Goal: Information Seeking & Learning: Understand process/instructions

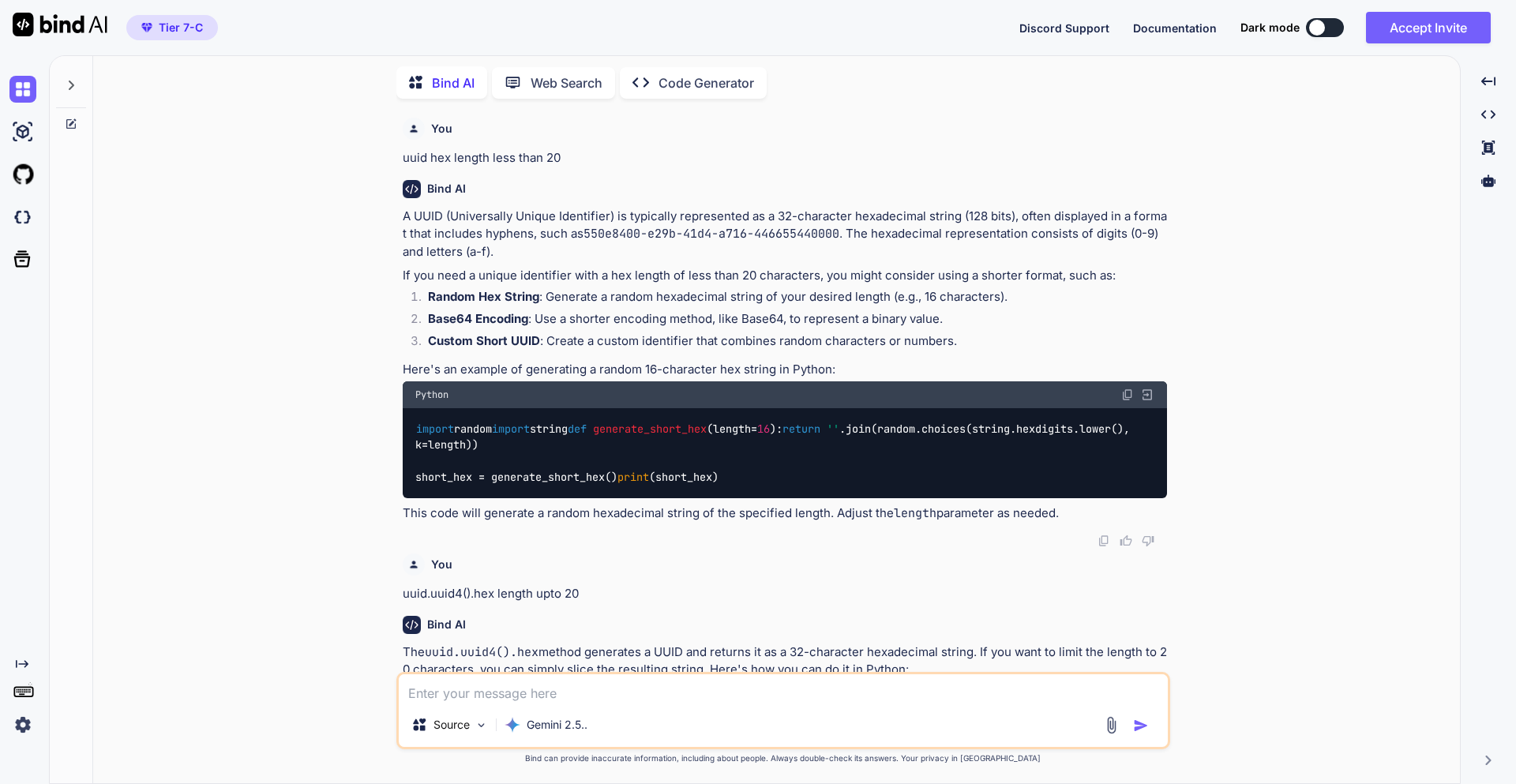
scroll to position [289, 0]
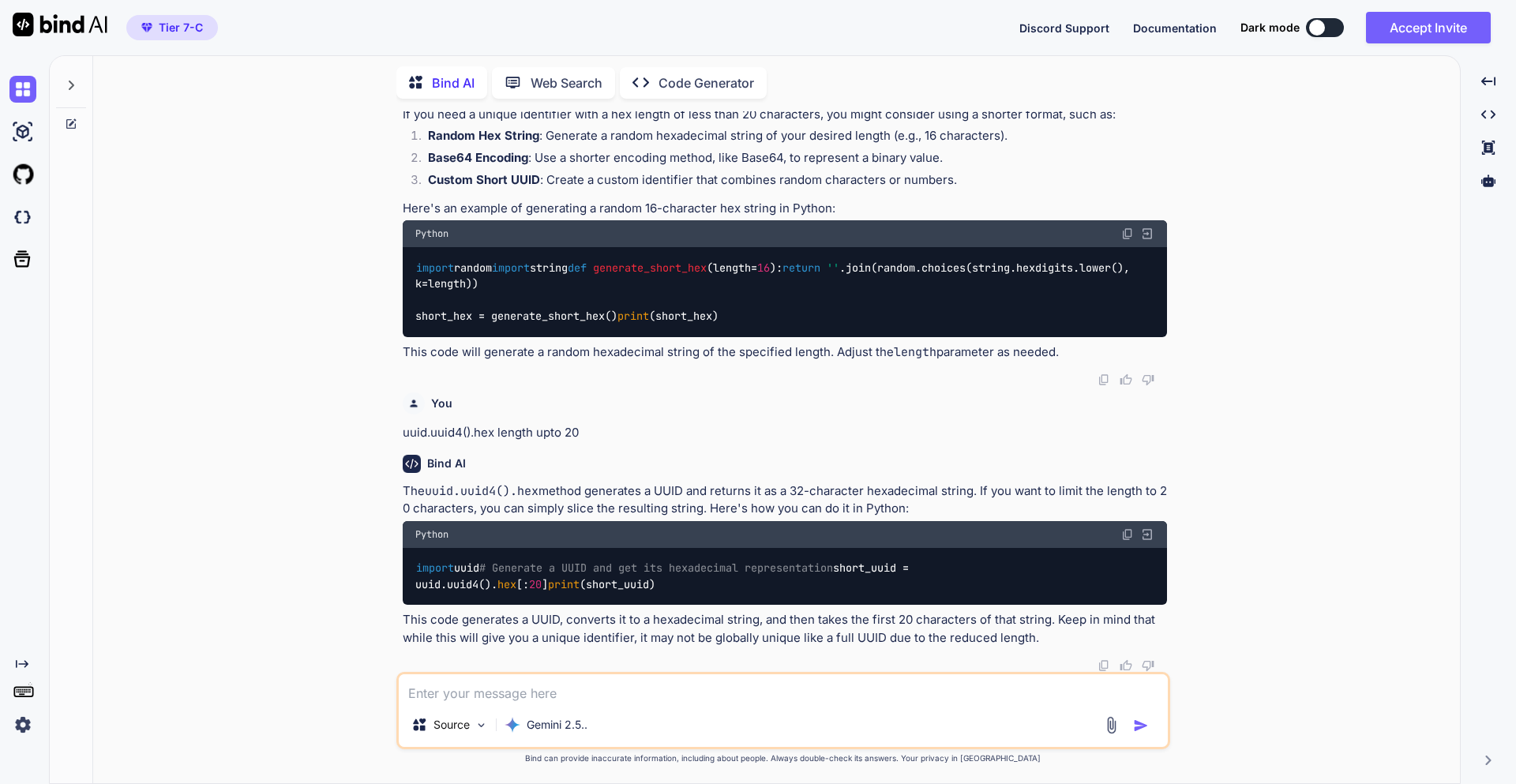
click at [580, 681] on textarea at bounding box center [782, 688] width 769 height 28
type textarea "w"
type textarea "x"
type textarea "wr"
type textarea "x"
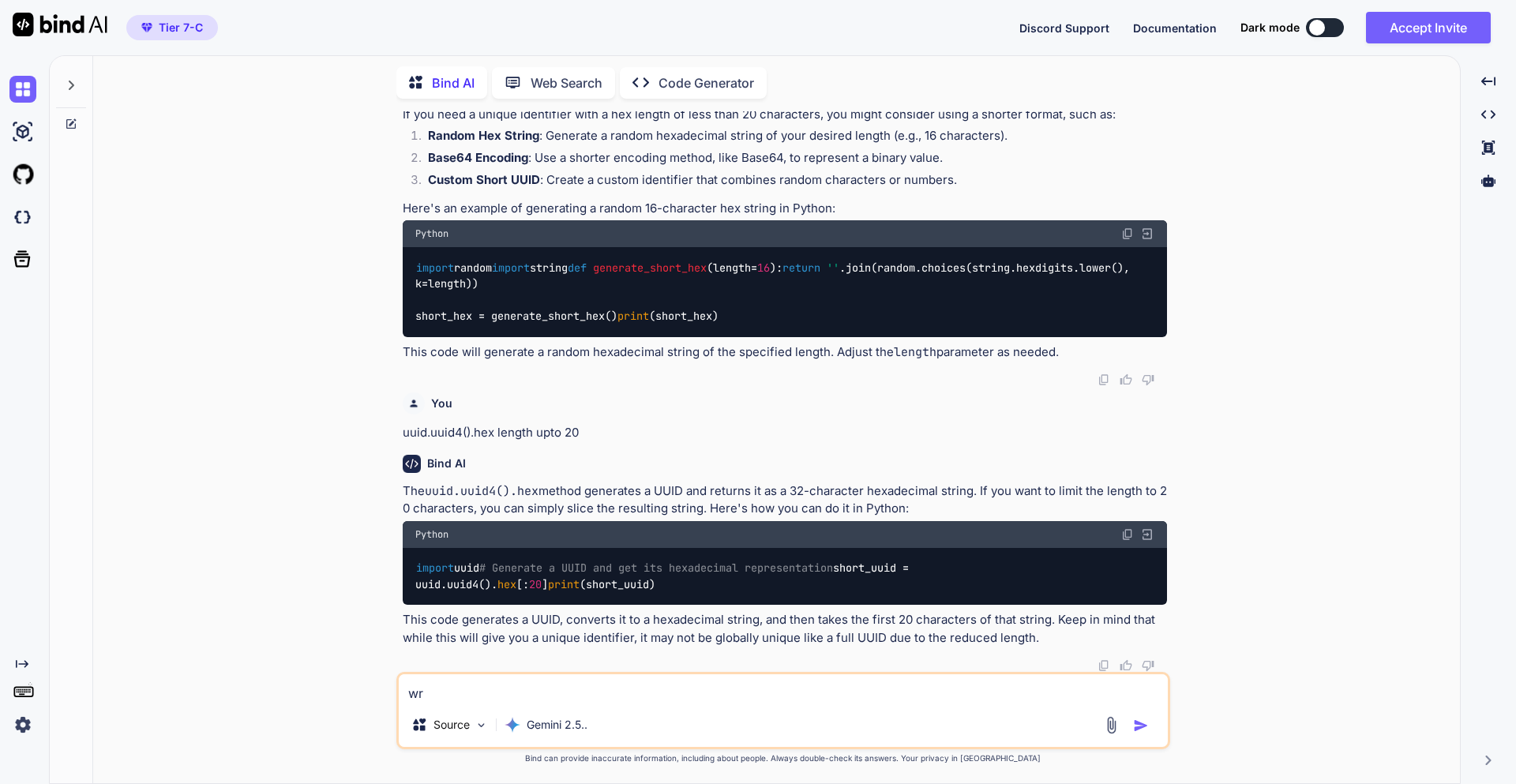
type textarea "wri"
type textarea "x"
type textarea "writ"
type textarea "x"
type textarea "write"
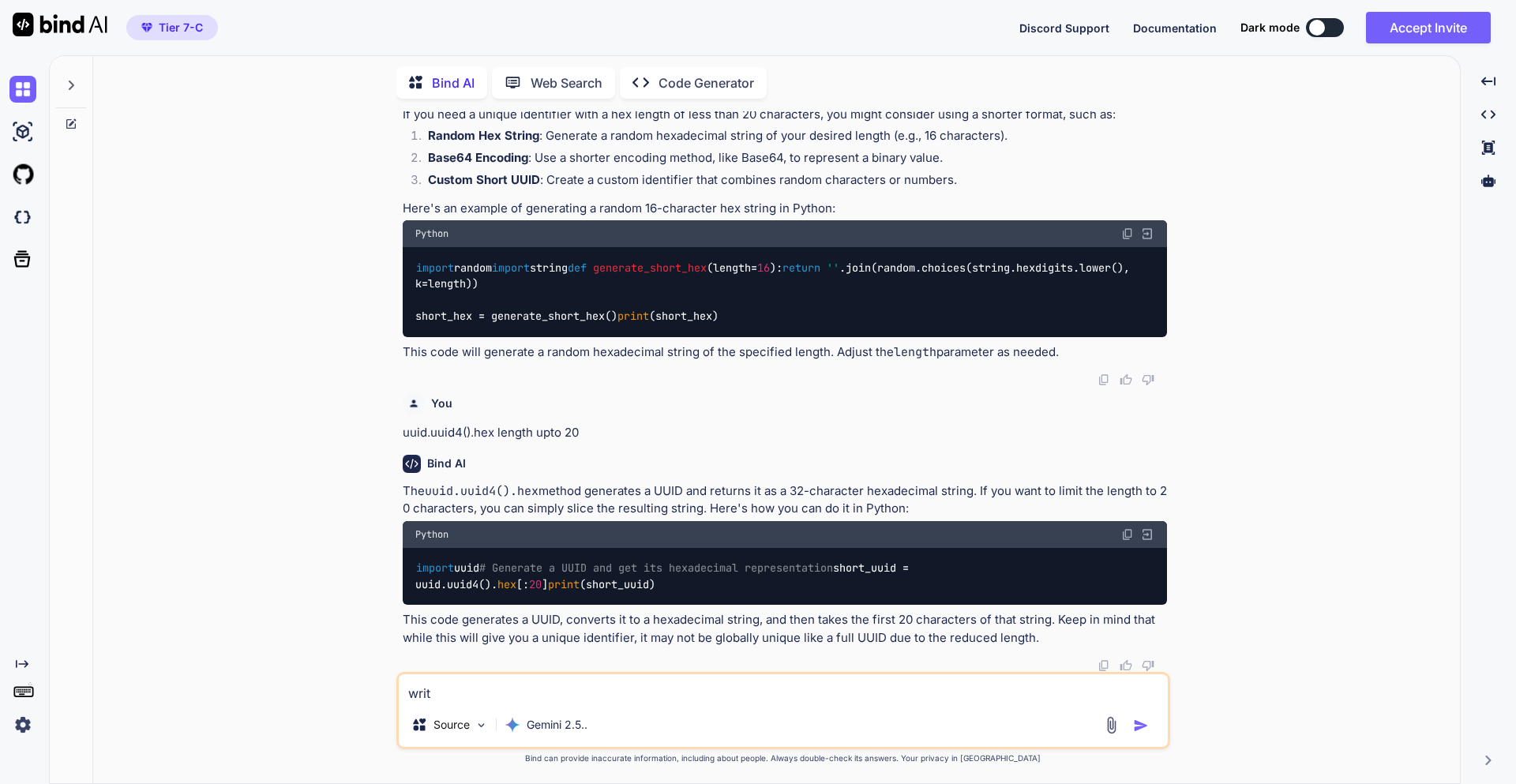
type textarea "x"
type textarea "write"
type textarea "x"
type textarea "write p"
type textarea "x"
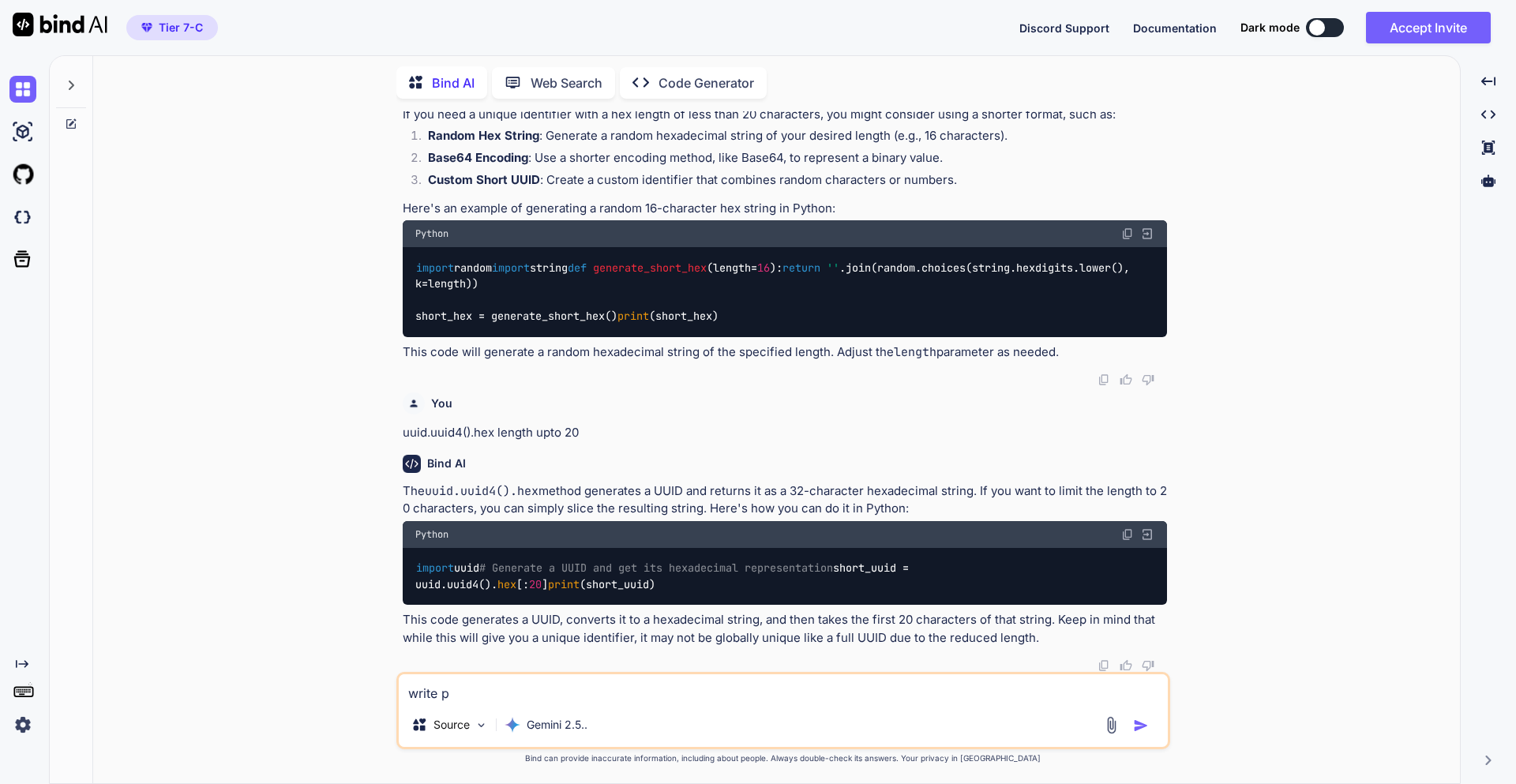
type textarea "write pl"
type textarea "x"
type textarea "write pla"
type textarea "x"
type textarea "write play"
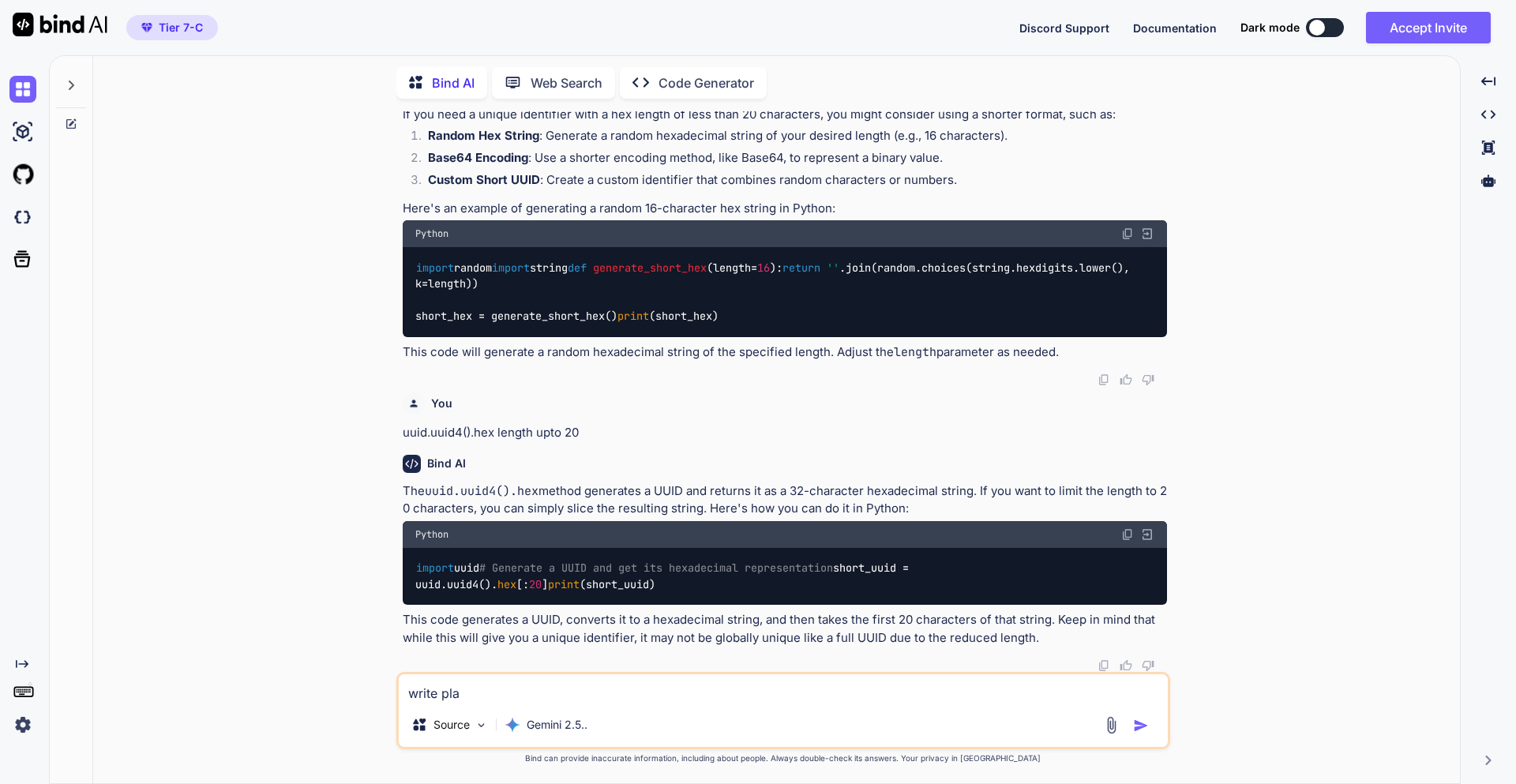
type textarea "x"
type textarea "write playe"
type textarea "x"
type textarea "write player"
type textarea "x"
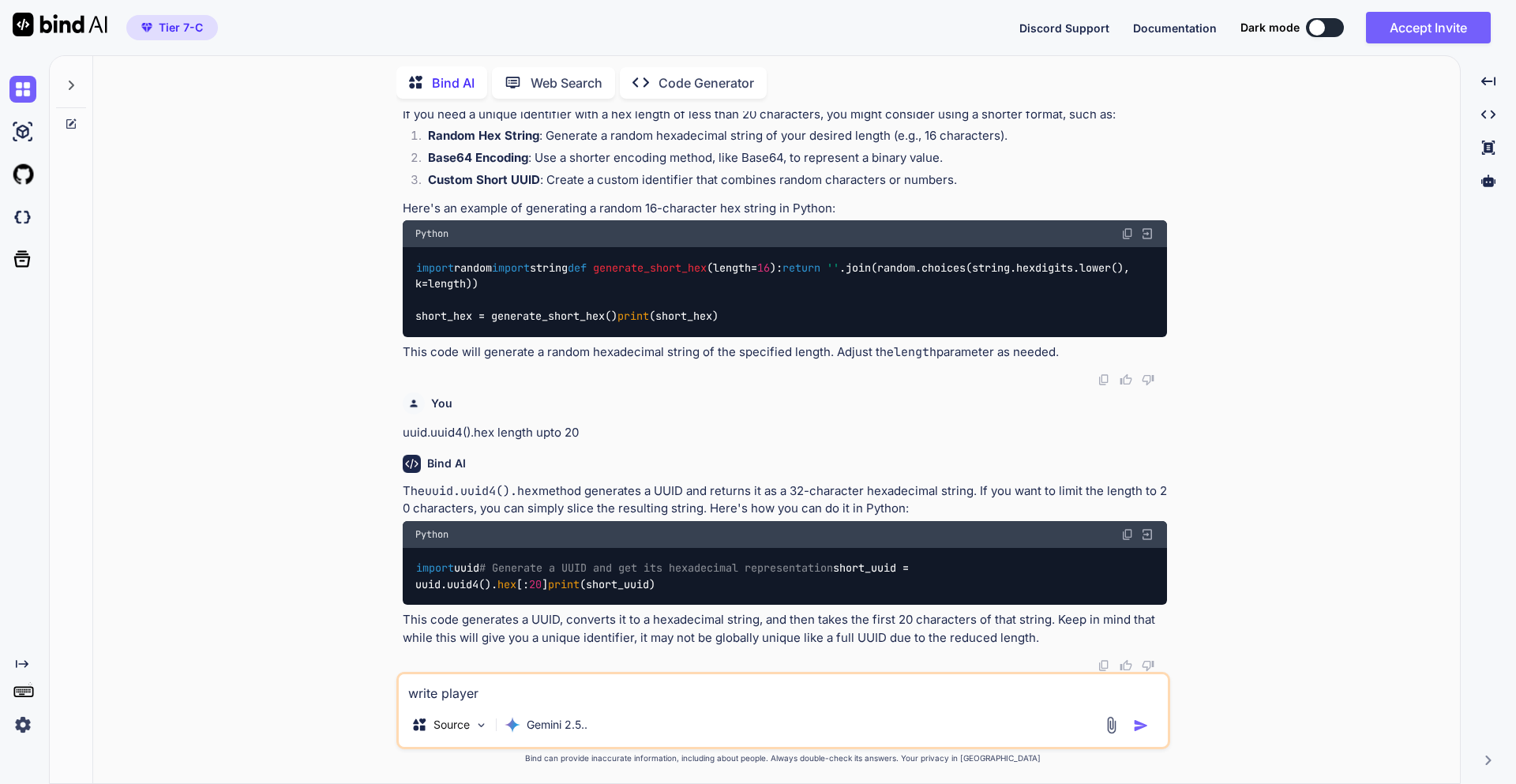
type textarea "write players"
type textarea "x"
type textarea "write players"
type textarea "x"
type textarea "write players l"
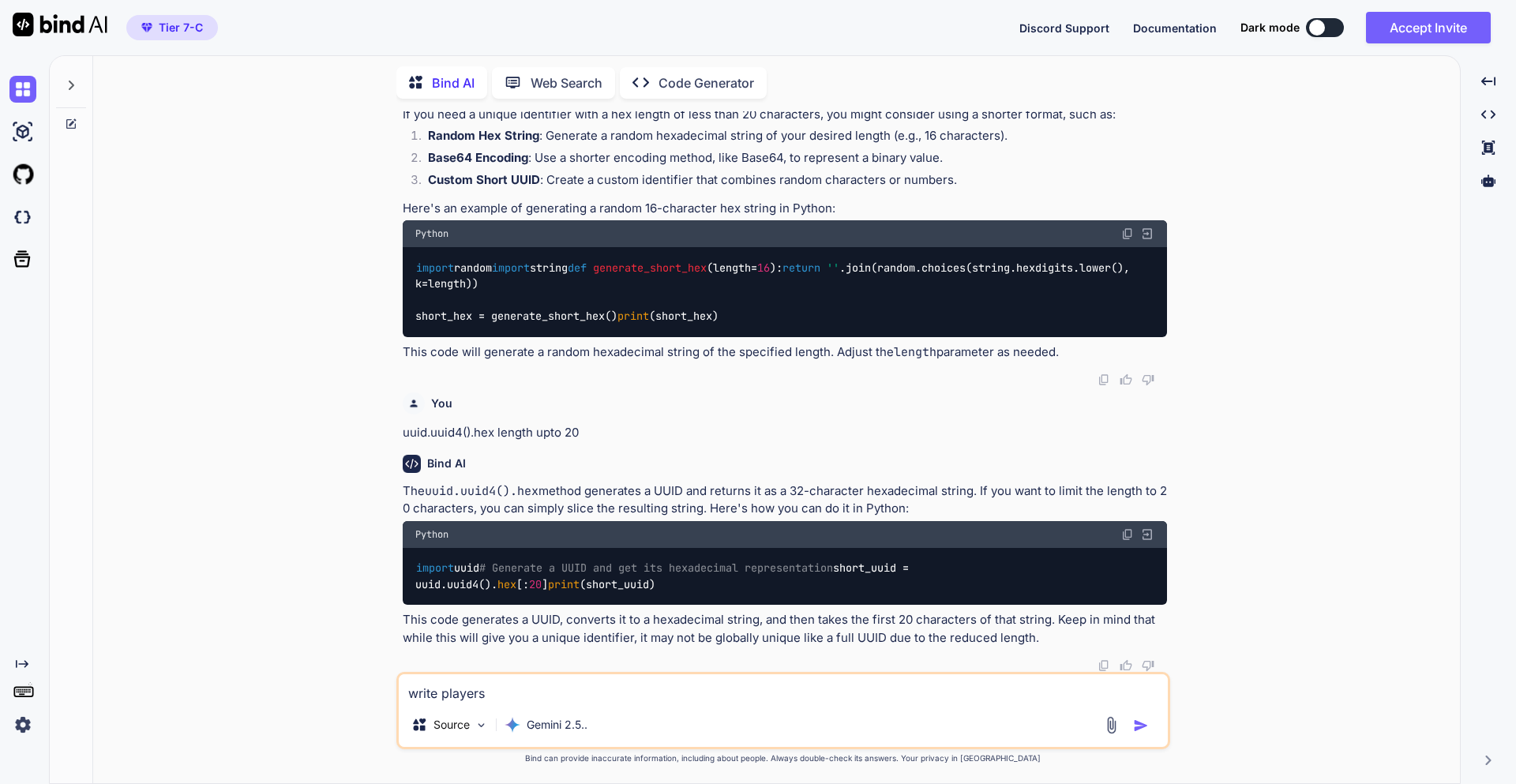
type textarea "x"
type textarea "write players [PERSON_NAME]"
type textarea "x"
type textarea "write players [PERSON_NAME]"
type textarea "x"
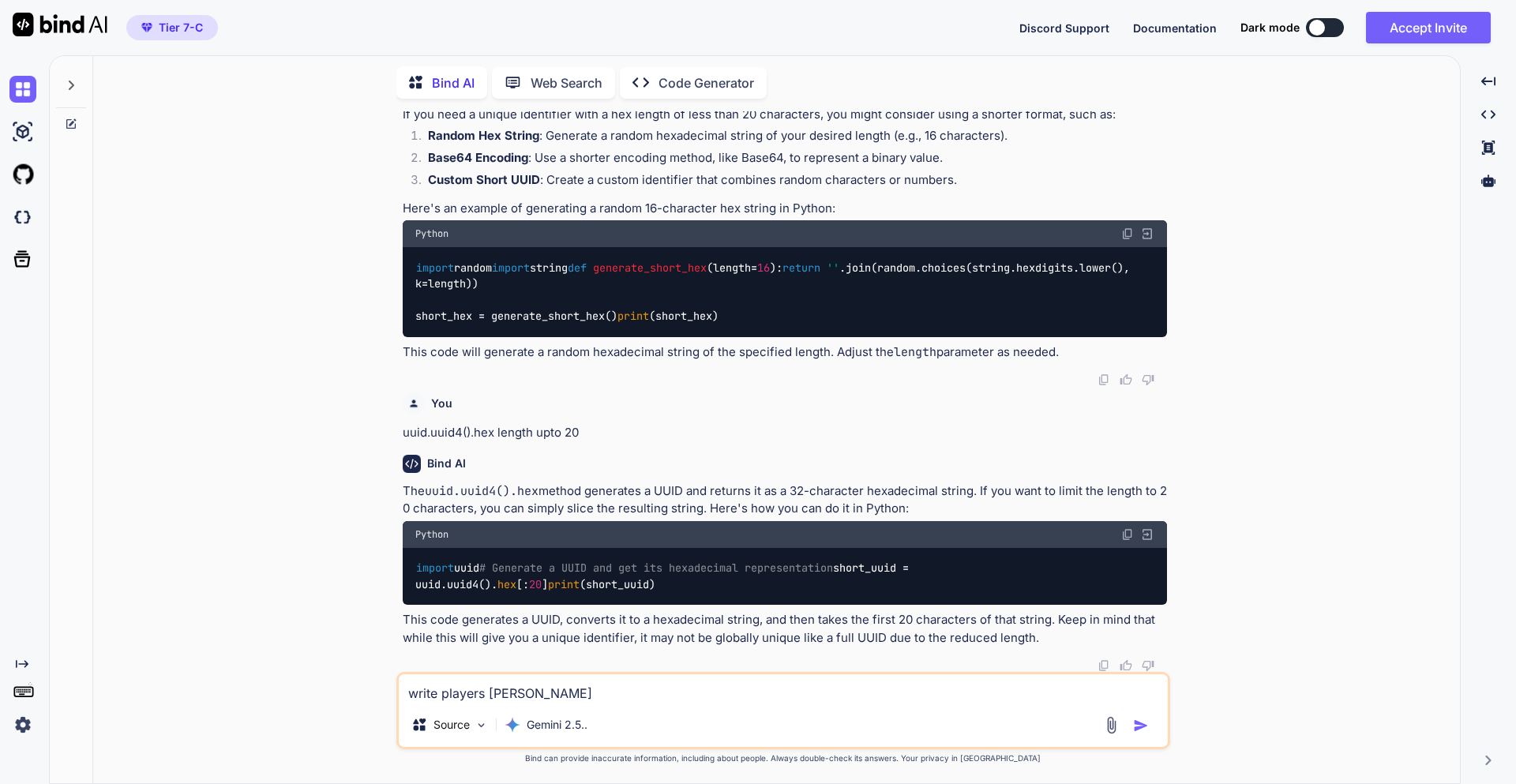
type textarea "write players list"
type textarea "x"
type textarea "write players list"
type textarea "x"
type textarea "write players list i"
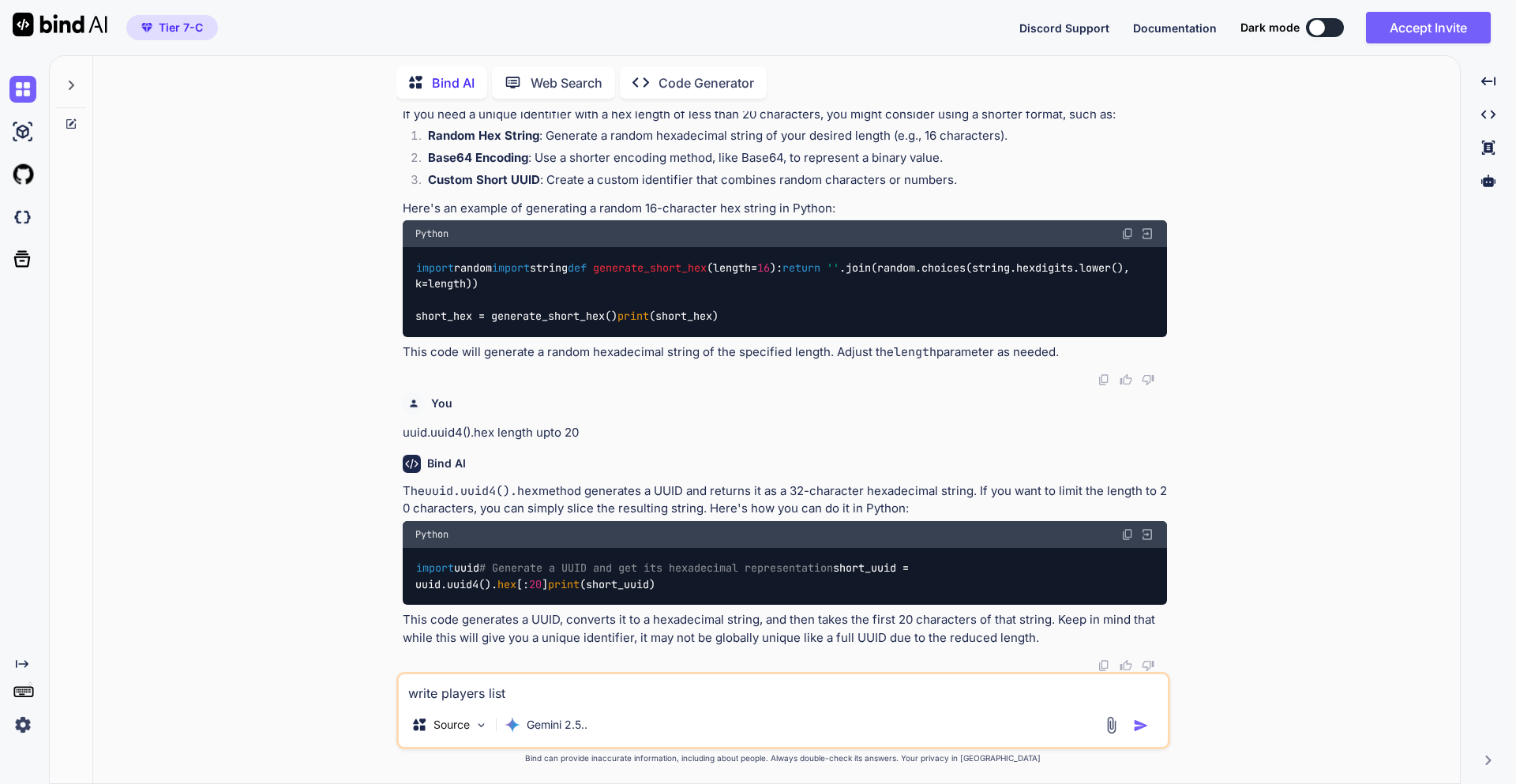
type textarea "x"
type textarea "write players list in"
type textarea "x"
type textarea "write players list ino"
type textarea "x"
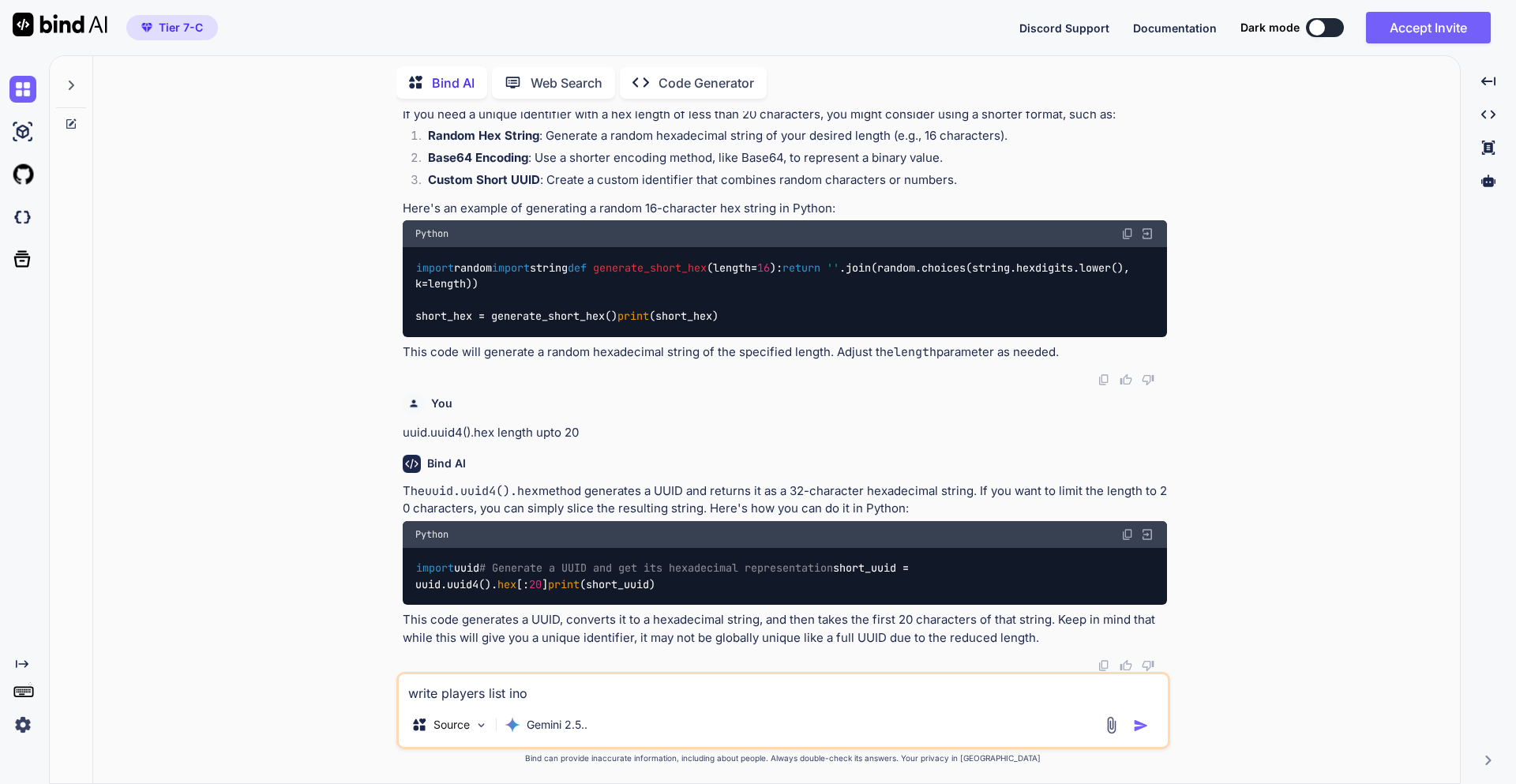
type textarea "write players list inot"
type textarea "x"
type textarea "write players list ino"
type textarea "x"
type textarea "write players list in"
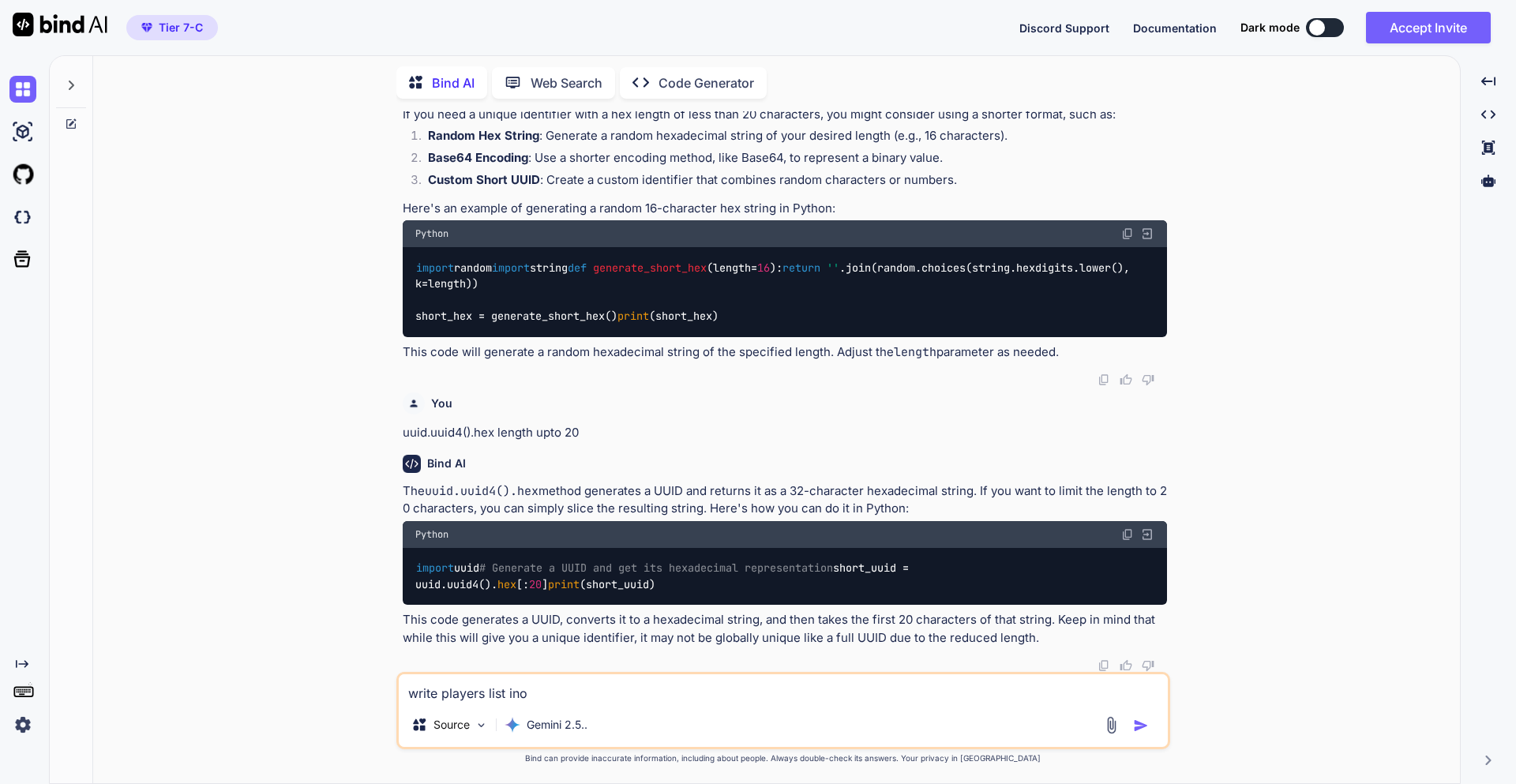
type textarea "x"
type textarea "write players list int"
type textarea "x"
type textarea "write players list into"
type textarea "x"
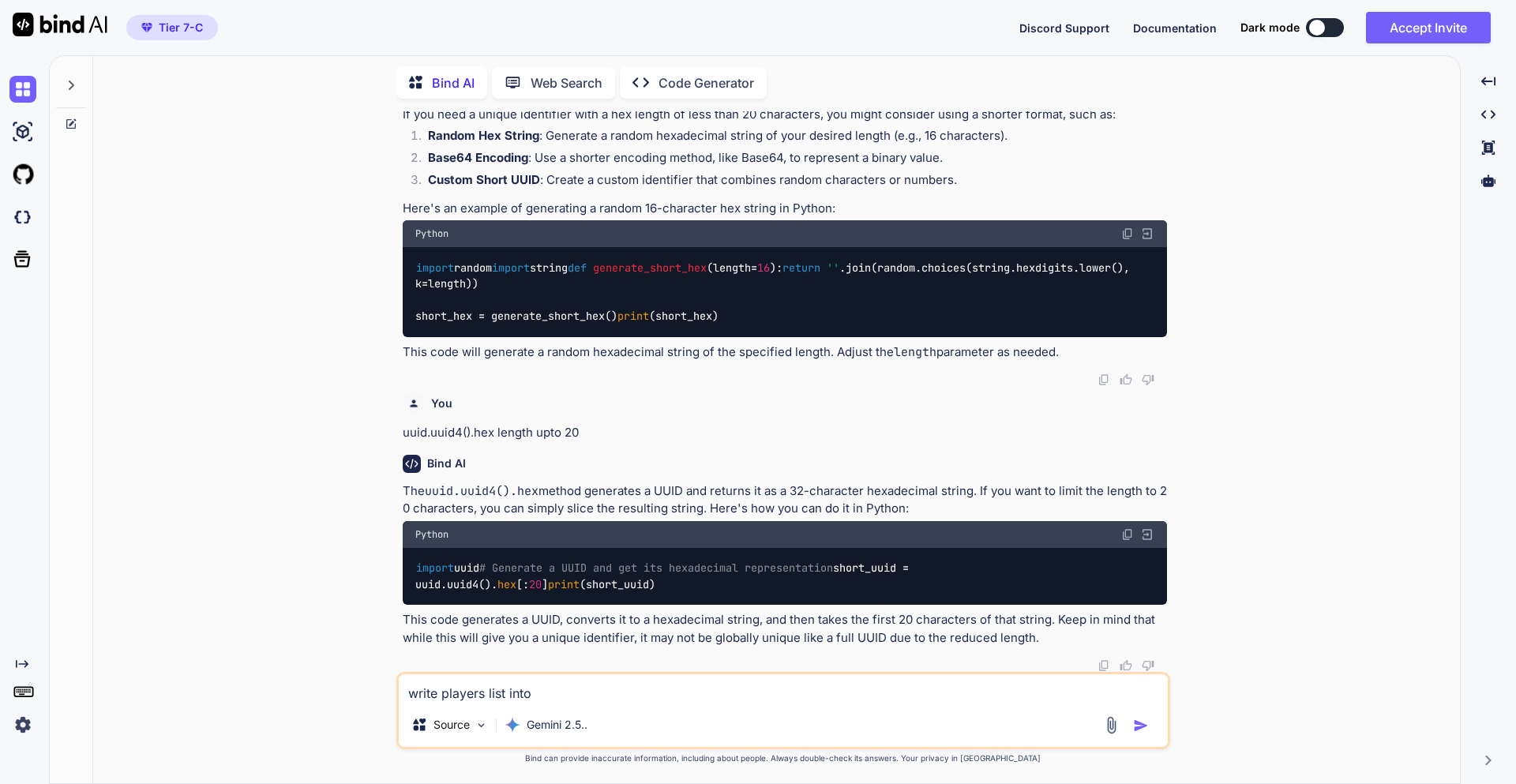
type textarea "write players list into"
type textarea "x"
type textarea "write players list into f"
type textarea "x"
type textarea "write players list into fi"
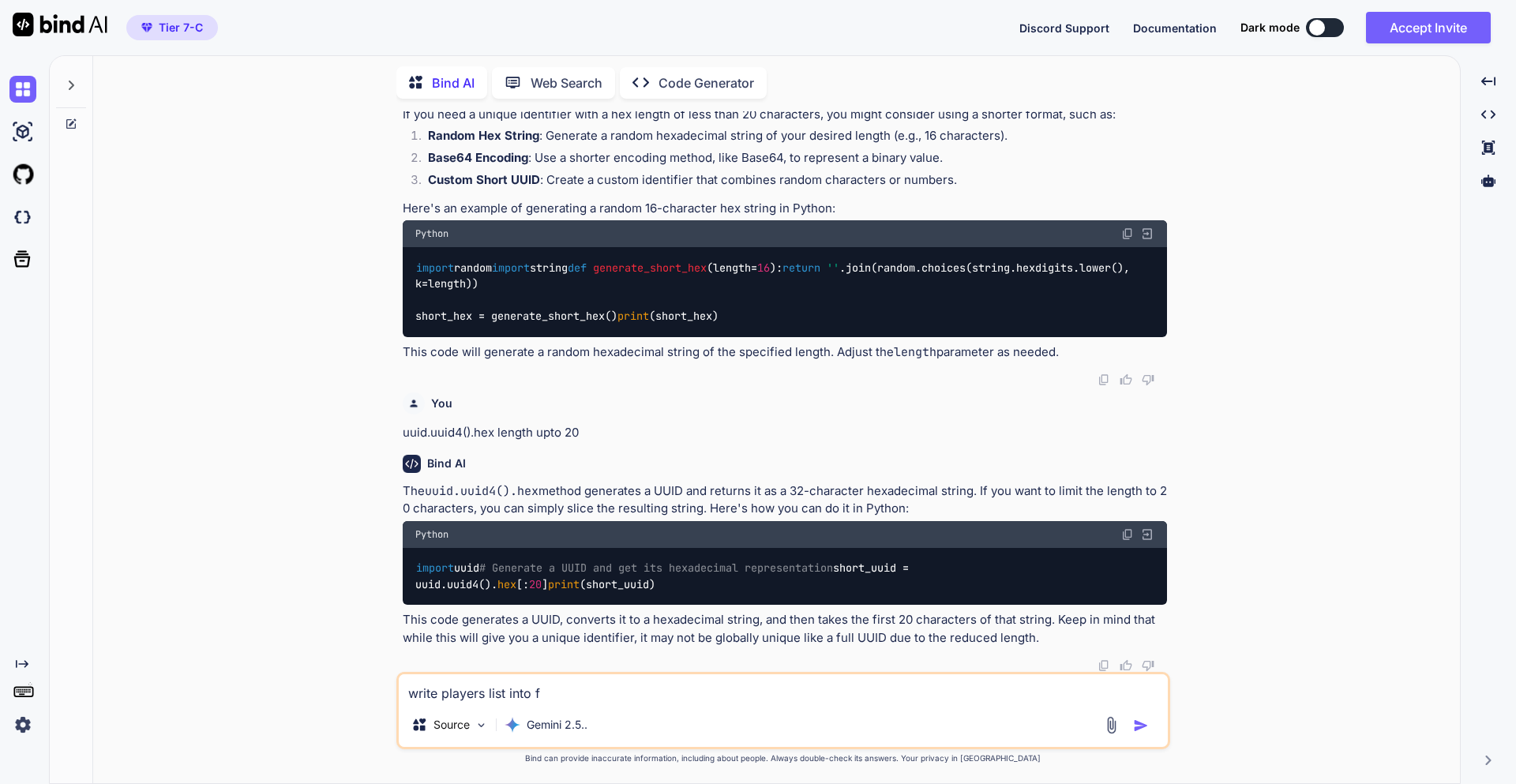
type textarea "x"
type textarea "write players list into fil"
type textarea "x"
type textarea "write players list into file"
type textarea "x"
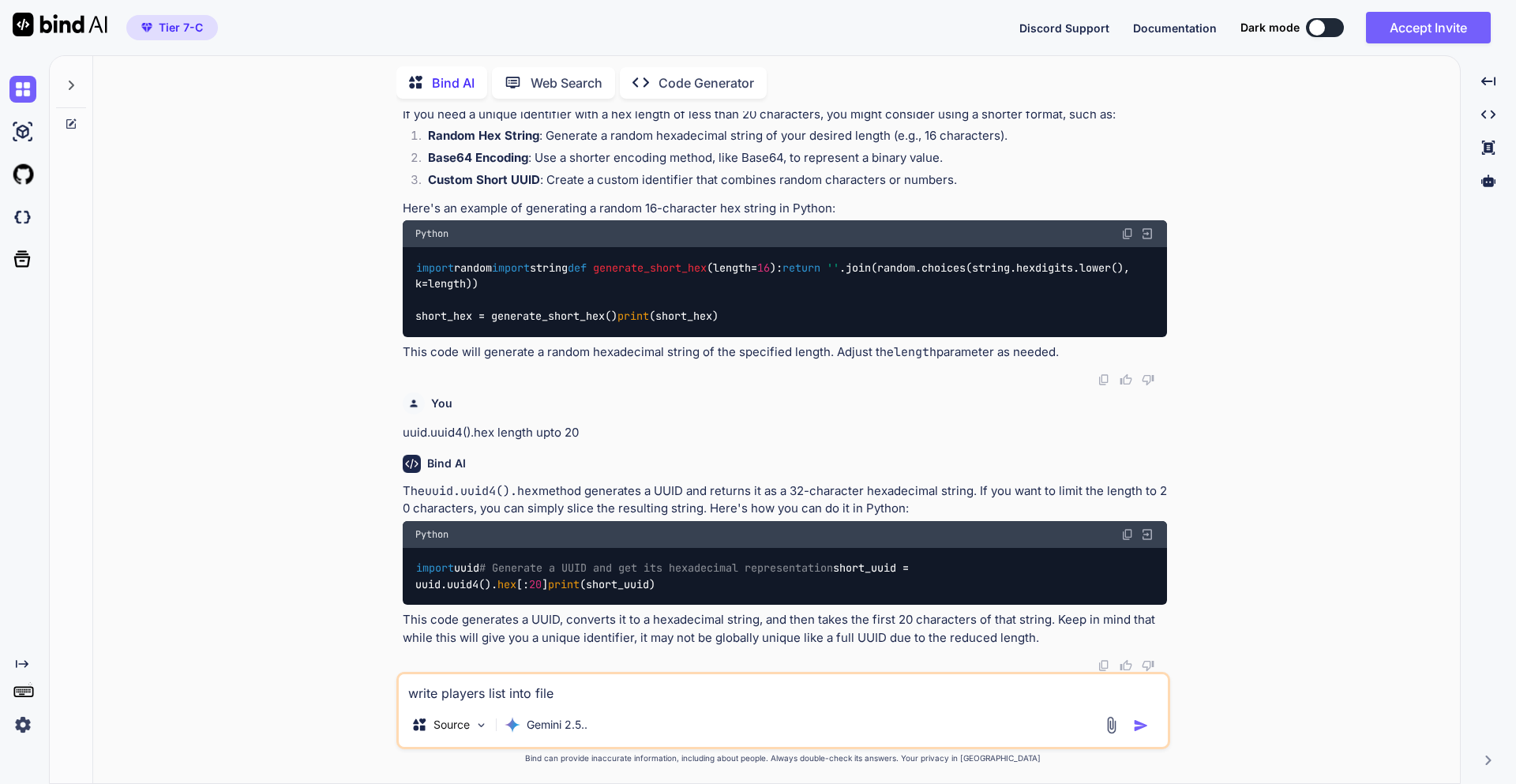
type textarea "write players list into file"
type textarea "x"
type textarea "write players list into file i"
type textarea "x"
type textarea "write players list into file in"
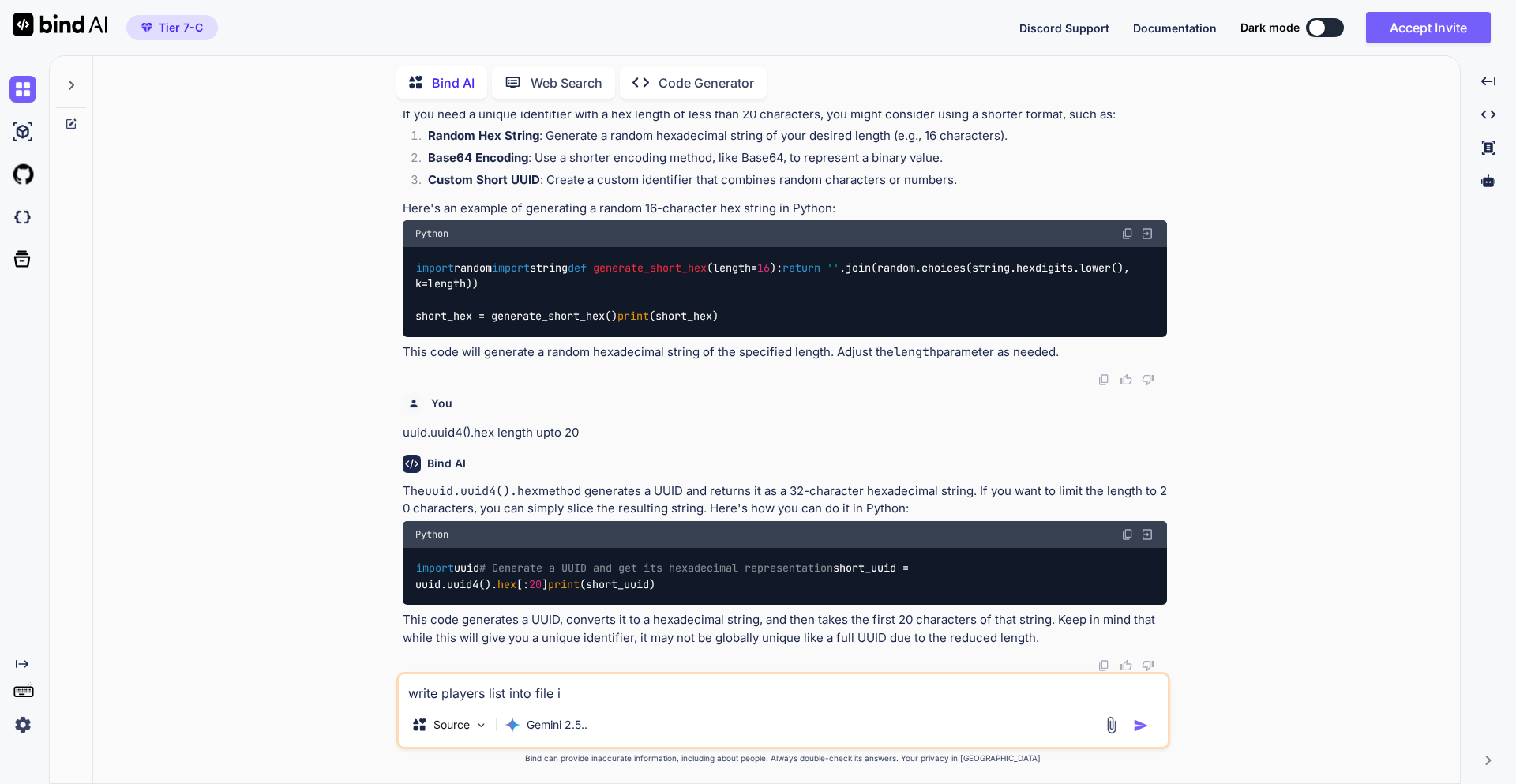
type textarea "x"
type textarea "write players list into file in"
type textarea "x"
type textarea "write players list into file in p"
type textarea "x"
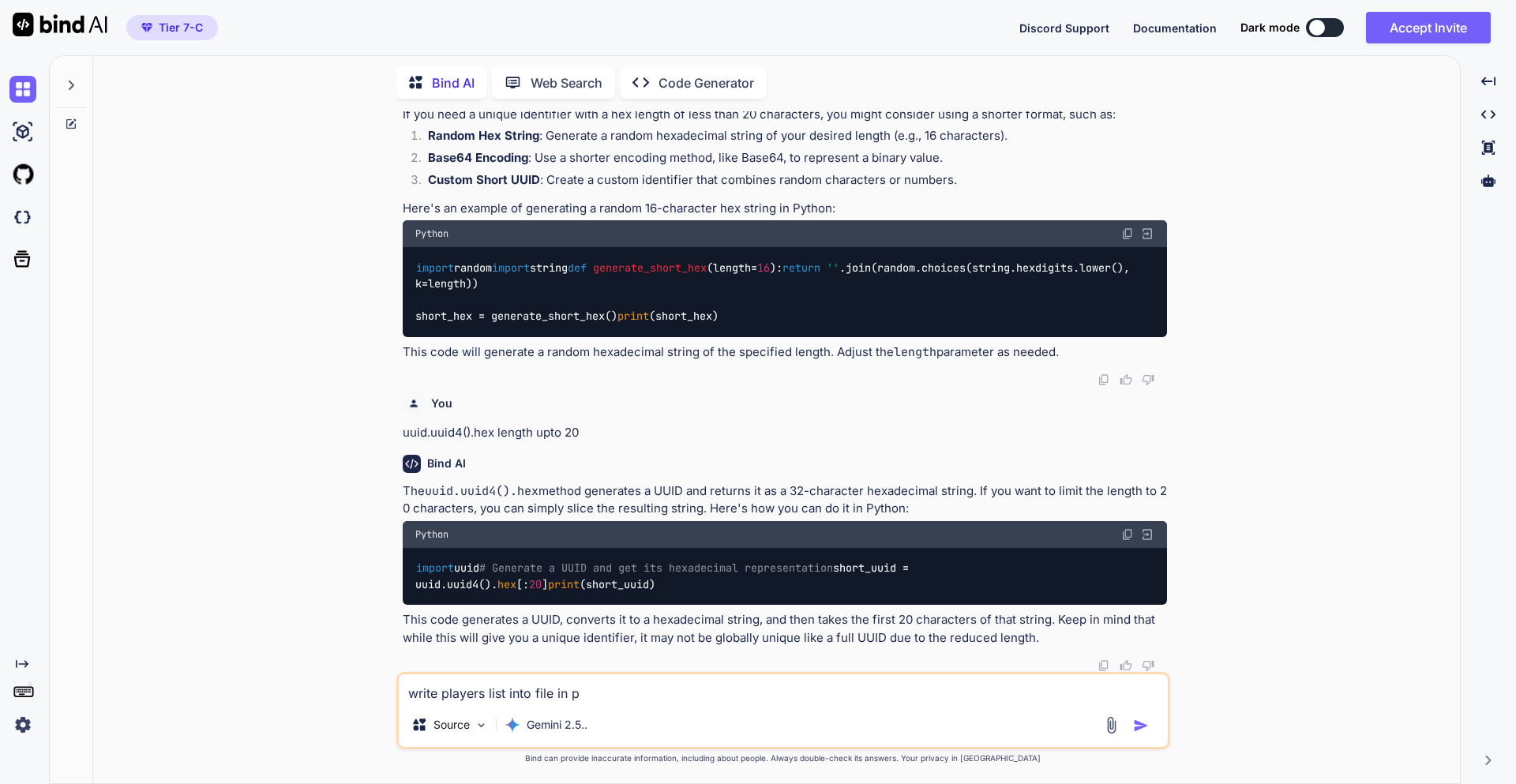
type textarea "write players list into file in py"
type textarea "x"
type textarea "write players list into file in pyt"
type textarea "x"
type textarea "write players list into file in pyth"
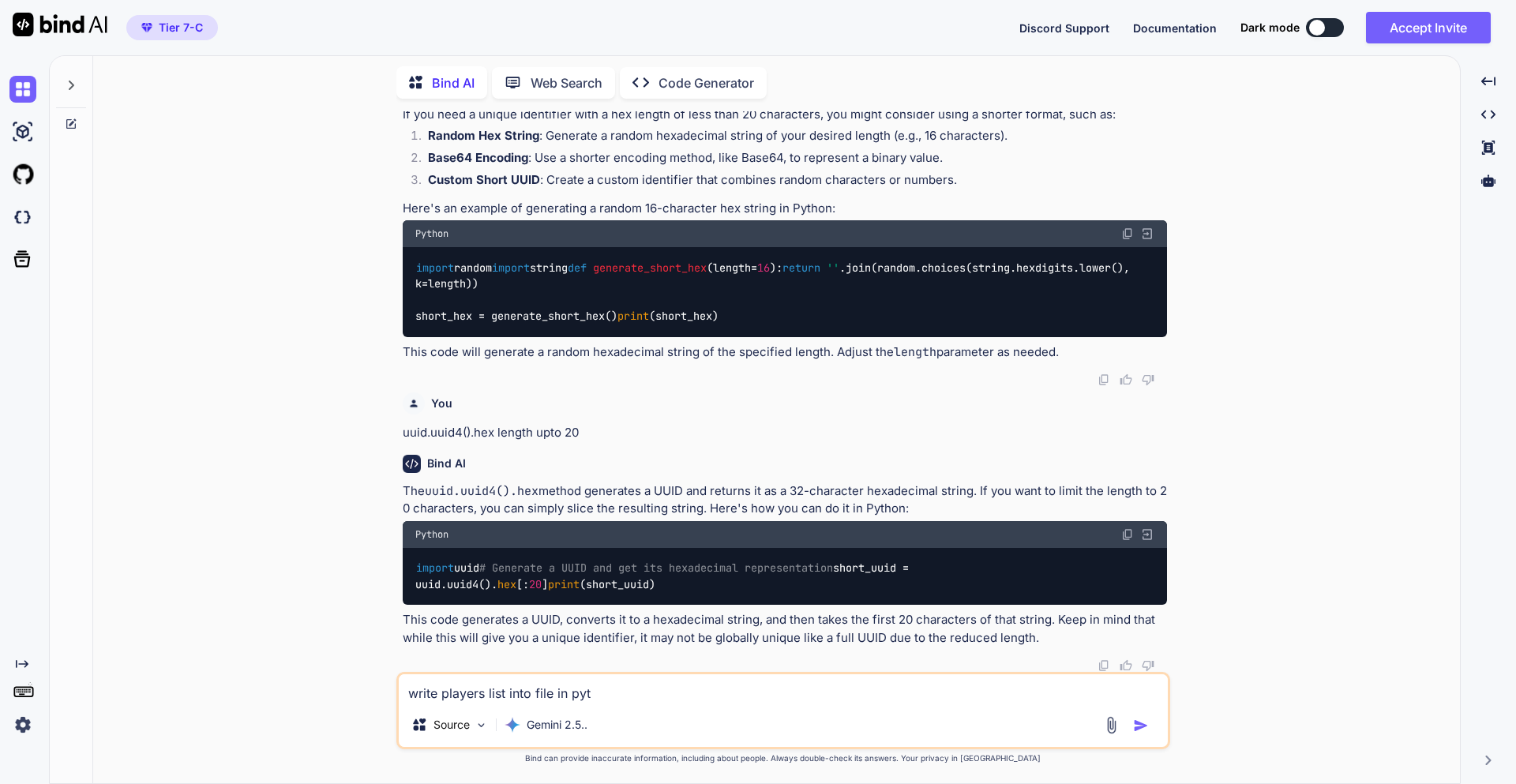
type textarea "x"
type textarea "write players list into file in pytho"
type textarea "x"
type textarea "write players list into file in python"
type textarea "x"
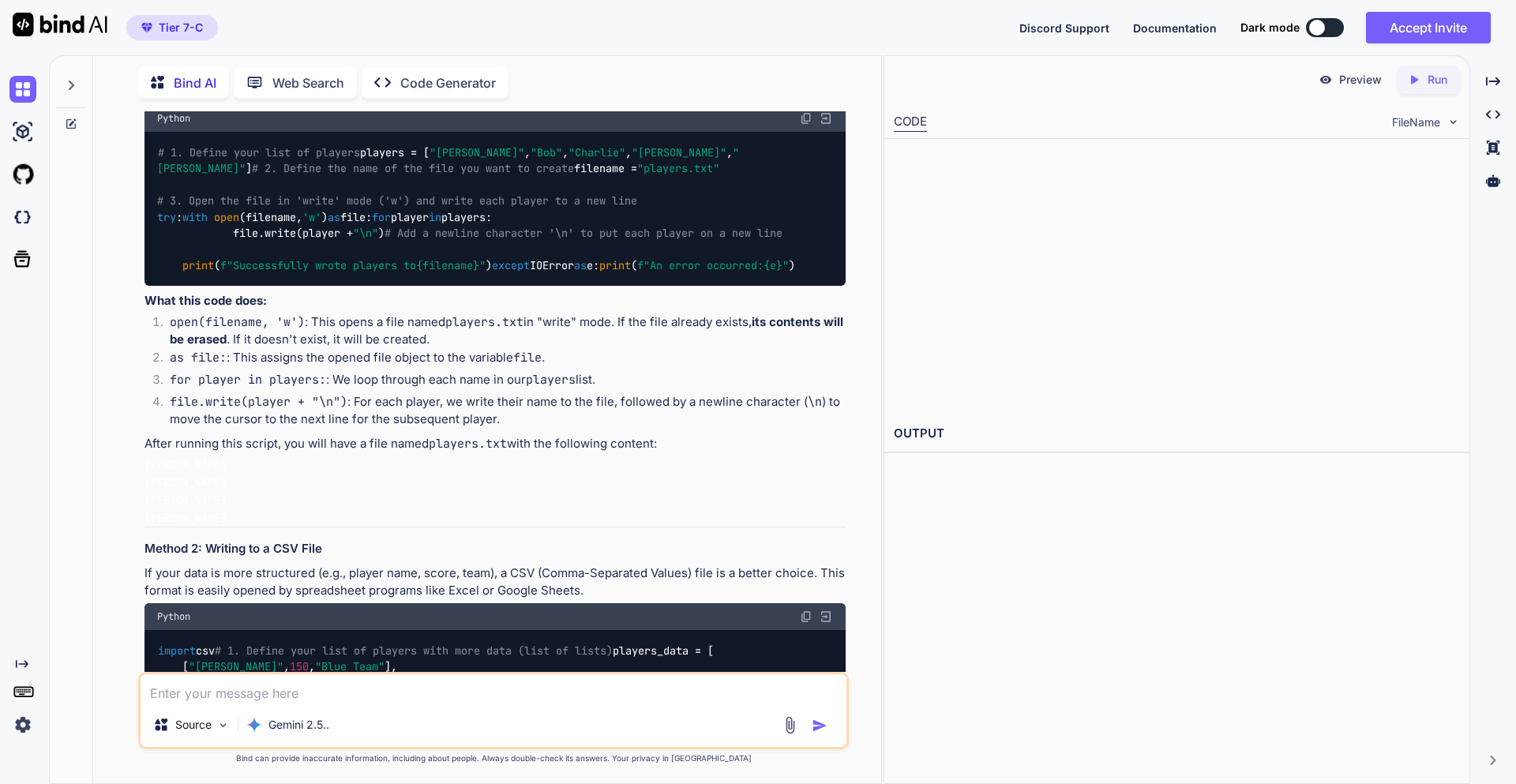
scroll to position [993, 0]
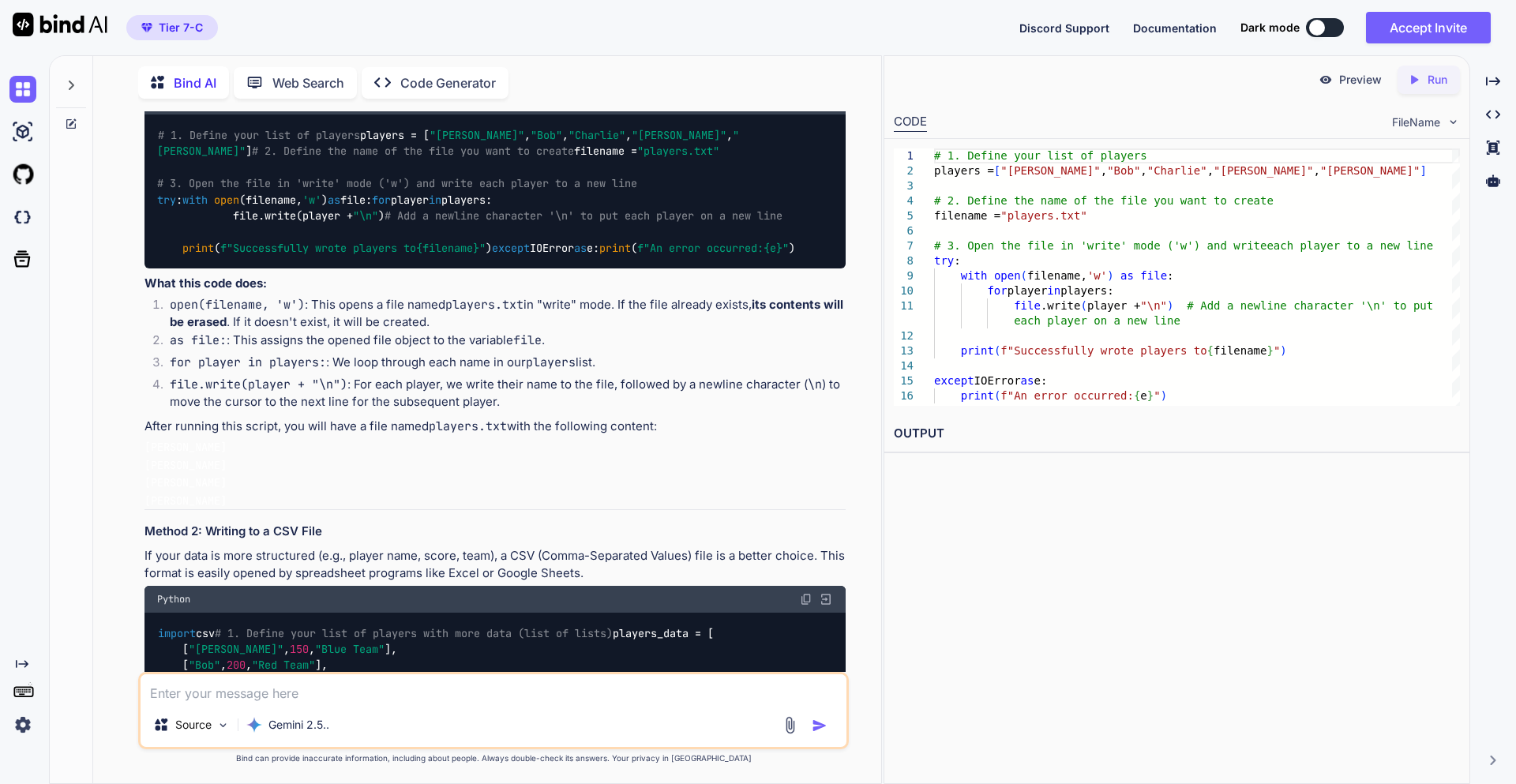
drag, startPoint x: 181, startPoint y: 392, endPoint x: 397, endPoint y: 397, distance: 216.1
click at [397, 269] on div "# 1. Define your list of players players = [ "[PERSON_NAME]" , "[PERSON_NAME]" …" at bounding box center [495, 192] width 701 height 154
copy code "with open (filename, 'w' ) as file:"
drag, startPoint x: 210, startPoint y: 404, endPoint x: 254, endPoint y: 407, distance: 44.1
click at [254, 255] on code "# 1. Define your list of players players = [ "[PERSON_NAME]" , "[PERSON_NAME]" …" at bounding box center [476, 191] width 639 height 129
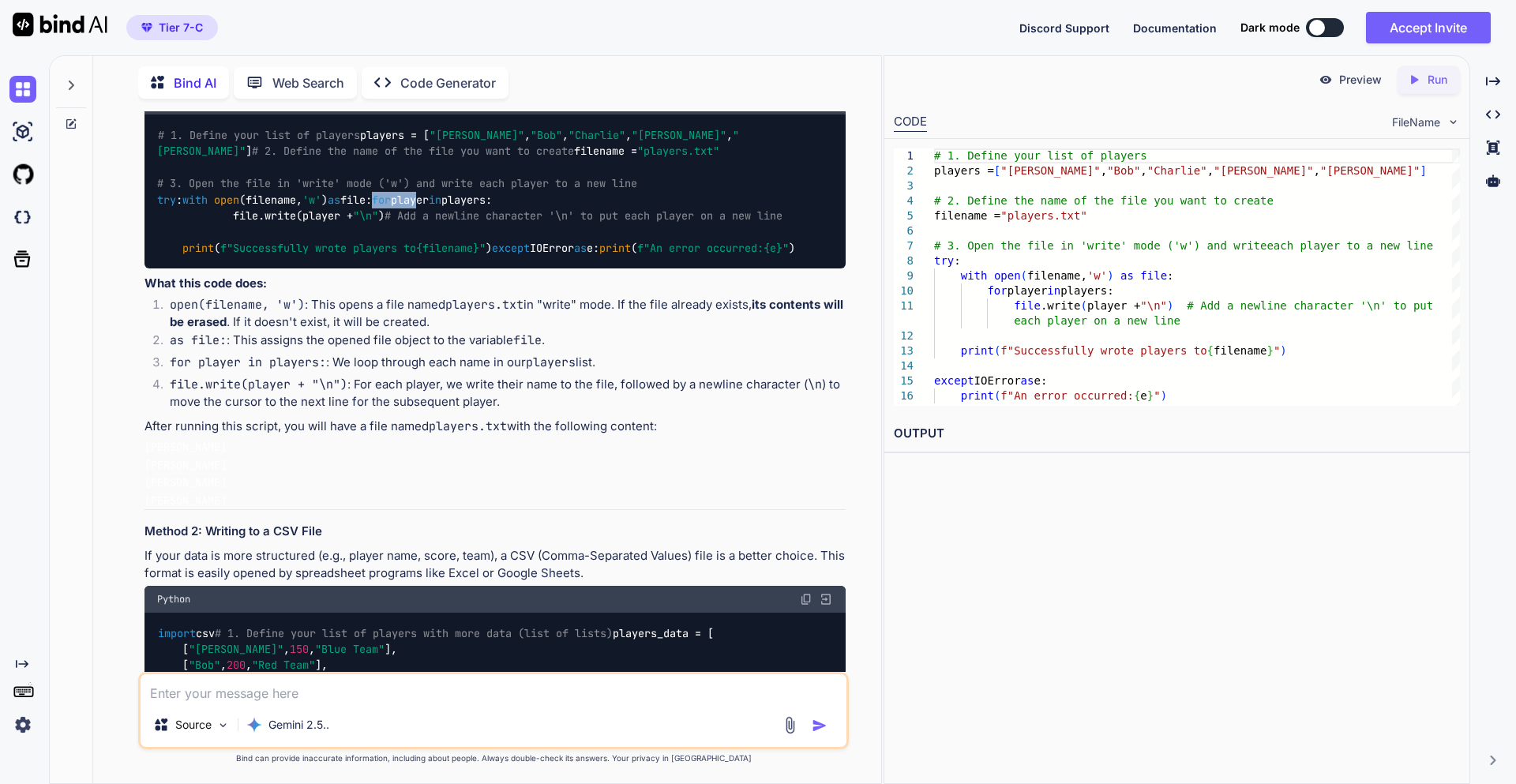
drag, startPoint x: 184, startPoint y: 393, endPoint x: 398, endPoint y: 392, distance: 214.0
click at [398, 269] on div "# 1. Define your list of players players = [ "[PERSON_NAME]" , "[PERSON_NAME]" …" at bounding box center [495, 192] width 701 height 154
copy code "with open (filename, 'w' ) as file:"
